Goal: Task Accomplishment & Management: Manage account settings

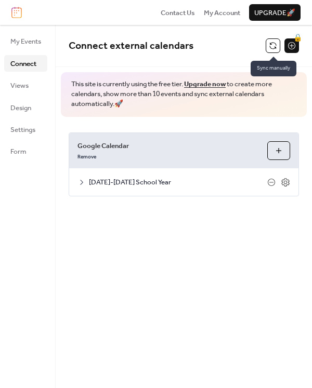
click at [271, 50] on button at bounding box center [272, 45] width 15 height 15
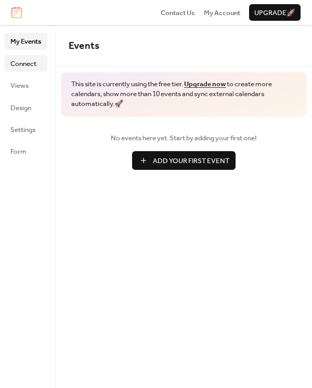
click at [32, 62] on span "Connect" at bounding box center [23, 64] width 26 height 10
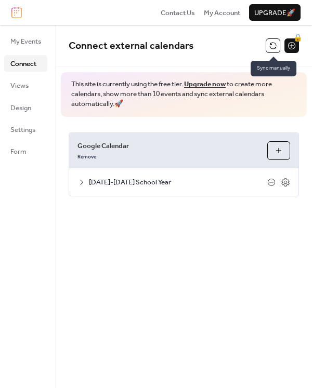
click at [270, 44] on button at bounding box center [272, 45] width 15 height 15
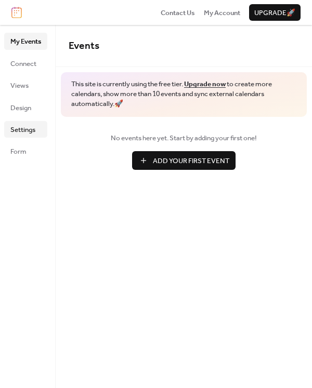
click at [11, 129] on span "Settings" at bounding box center [22, 130] width 25 height 10
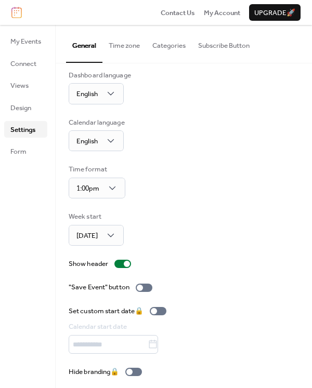
scroll to position [14, 0]
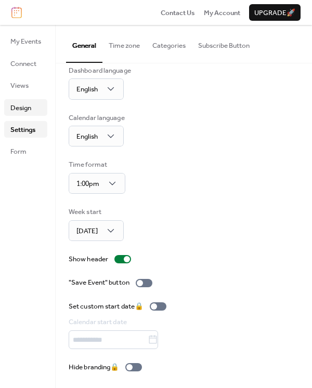
click at [21, 105] on span "Design" at bounding box center [20, 108] width 21 height 10
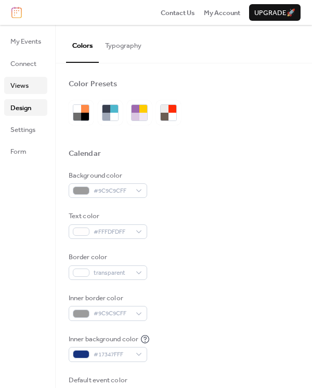
click at [22, 88] on span "Views" at bounding box center [19, 85] width 18 height 10
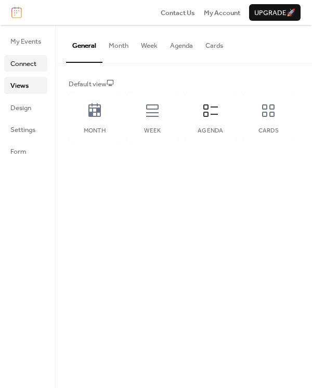
click at [24, 66] on span "Connect" at bounding box center [23, 64] width 26 height 10
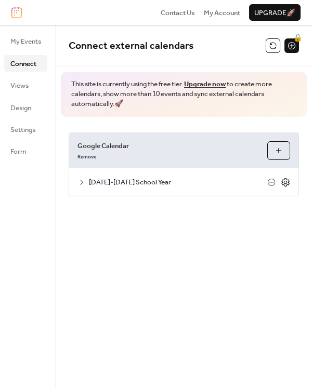
click at [285, 182] on icon at bounding box center [284, 182] width 9 height 9
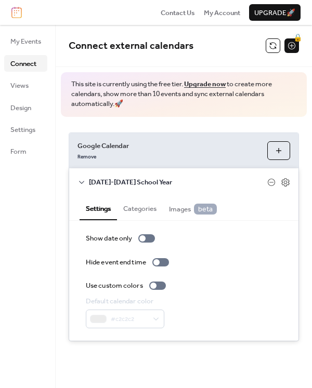
click at [146, 210] on button "Categories" at bounding box center [140, 207] width 46 height 23
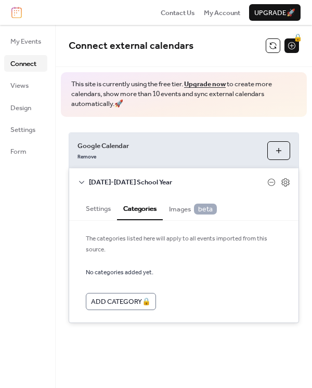
click at [179, 206] on span "Images beta" at bounding box center [193, 209] width 48 height 11
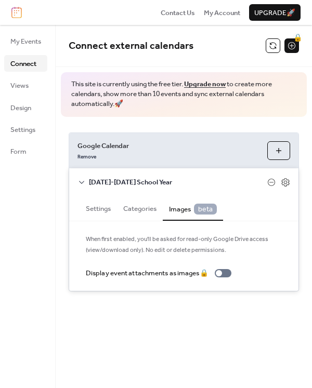
click at [214, 208] on span "beta" at bounding box center [205, 209] width 23 height 11
click at [108, 211] on button "Settings" at bounding box center [97, 207] width 37 height 23
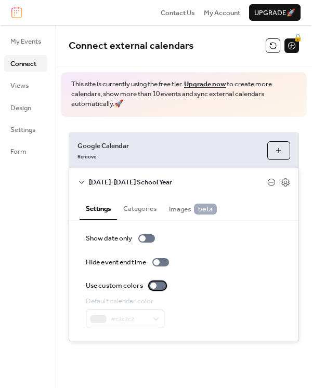
click at [152, 285] on div at bounding box center [153, 285] width 6 height 6
click at [152, 285] on div at bounding box center [157, 285] width 17 height 8
click at [82, 180] on icon at bounding box center [81, 182] width 8 height 8
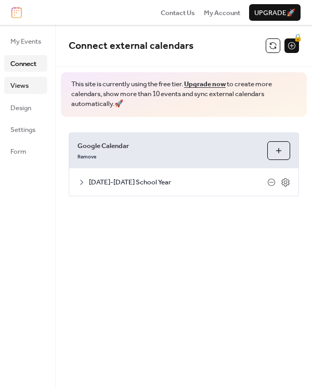
click at [25, 80] on span "Views" at bounding box center [19, 85] width 18 height 10
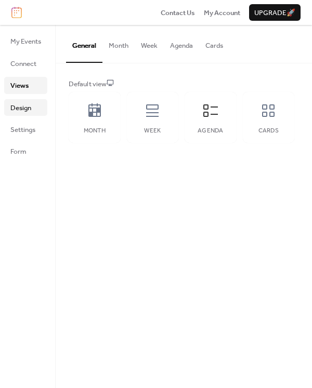
click at [26, 109] on span "Design" at bounding box center [20, 108] width 21 height 10
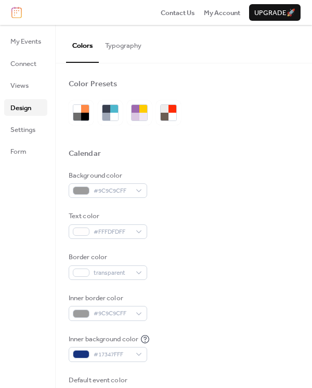
click at [129, 39] on button "Typography" at bounding box center [123, 43] width 49 height 36
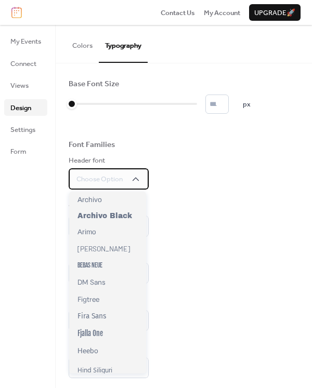
click at [116, 182] on span "Choose Option" at bounding box center [99, 179] width 46 height 10
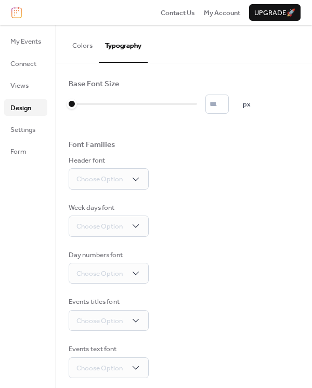
click at [223, 161] on div "Header font Choose Option" at bounding box center [184, 172] width 230 height 34
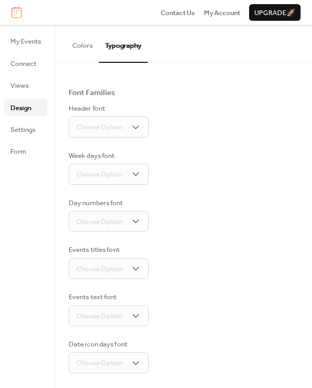
scroll to position [100, 0]
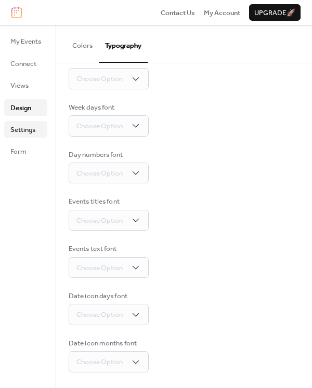
click at [35, 133] on span "Settings" at bounding box center [22, 130] width 25 height 10
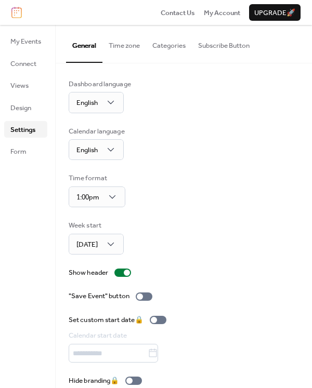
scroll to position [14, 0]
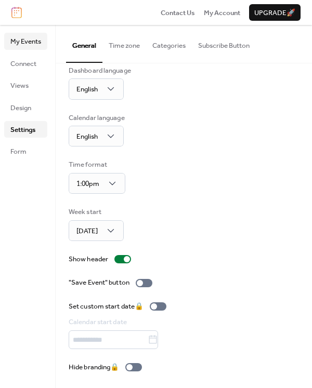
click at [27, 39] on span "My Events" at bounding box center [25, 41] width 31 height 10
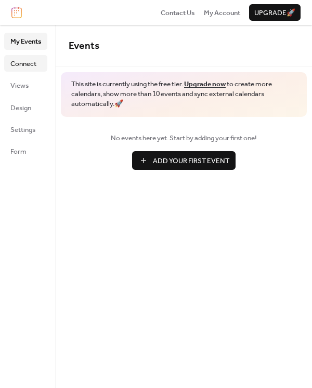
click at [28, 60] on span "Connect" at bounding box center [23, 64] width 26 height 10
